Goal: Task Accomplishment & Management: Manage account settings

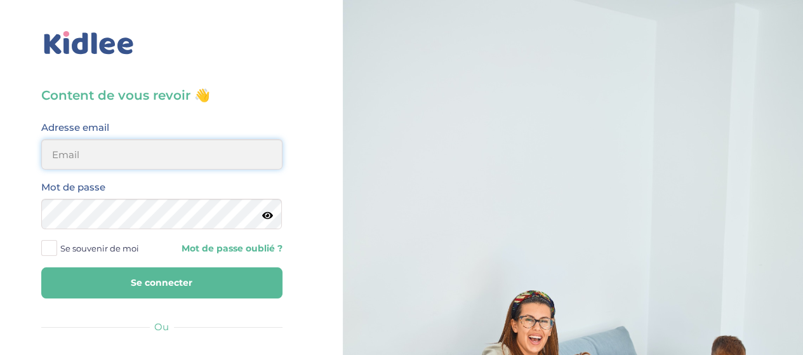
type input "elena.shovkopljas993@gmail.com"
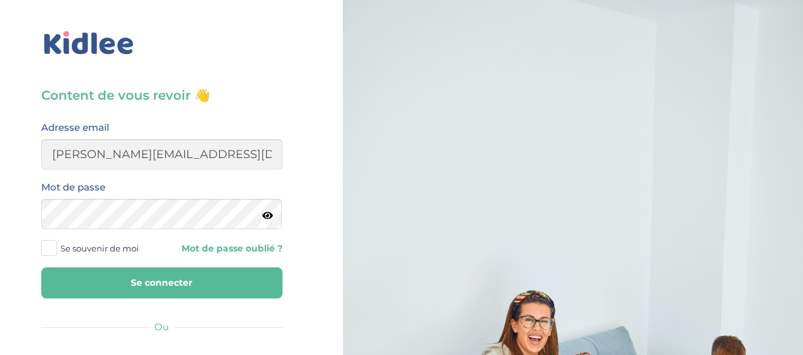
click at [207, 289] on button "Se connecter" at bounding box center [161, 282] width 241 height 31
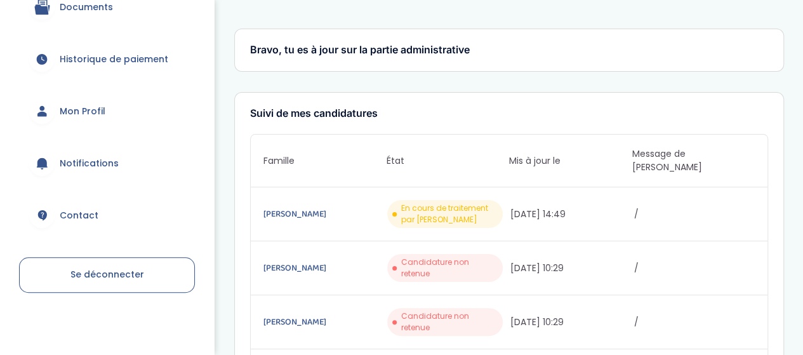
scroll to position [245, 0]
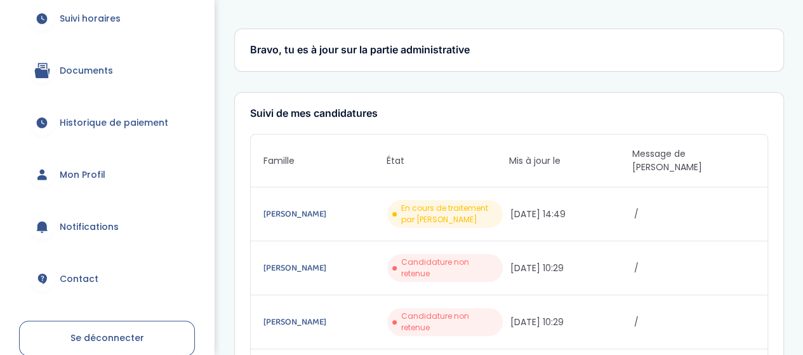
click at [100, 176] on span "Mon Profil" at bounding box center [83, 174] width 46 height 13
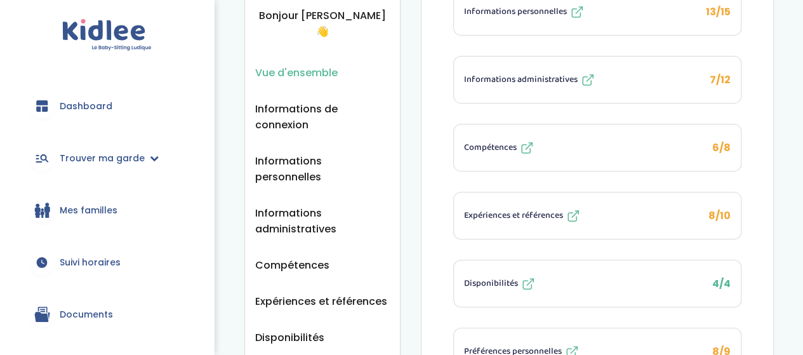
scroll to position [14, 0]
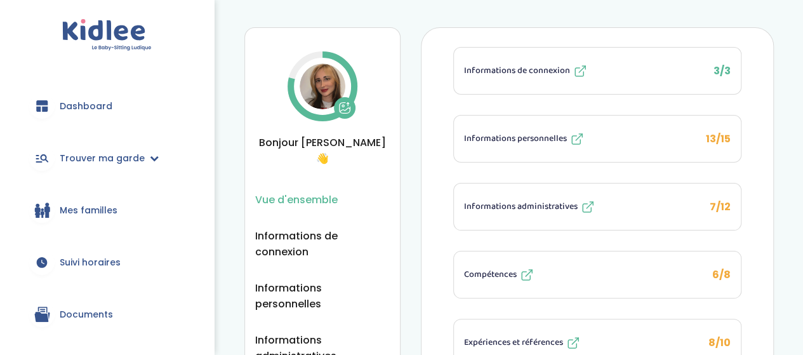
click at [628, 115] on button "Informations personnelles 13/15" at bounding box center [597, 138] width 287 height 46
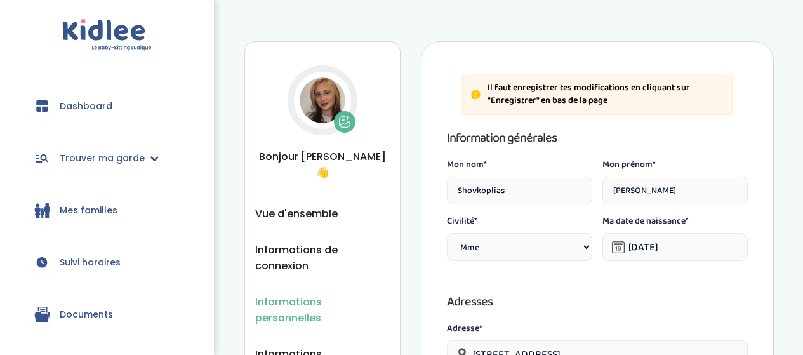
select select "1"
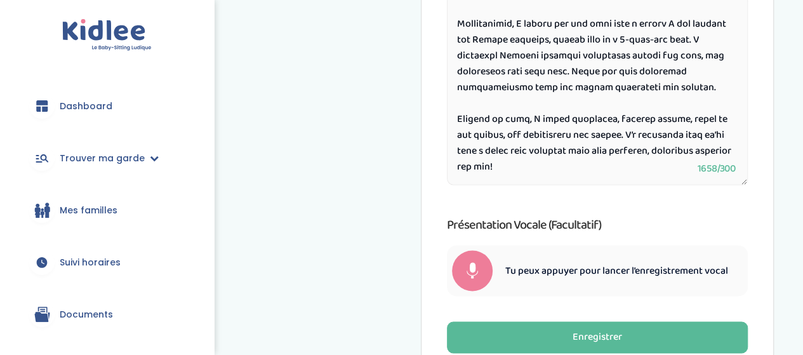
scroll to position [929, 0]
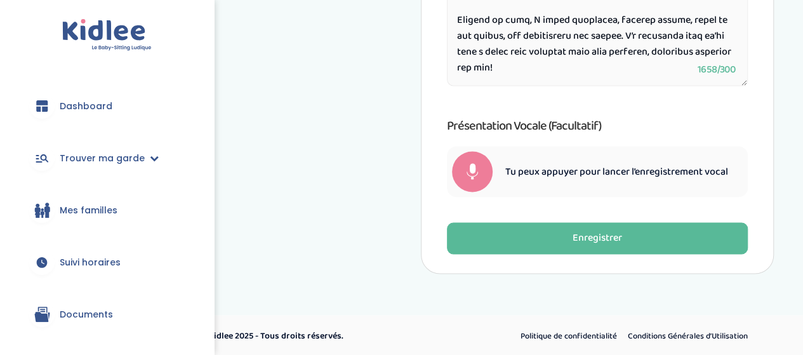
drag, startPoint x: 457, startPoint y: 205, endPoint x: 542, endPoint y: 64, distance: 164.8
